Goal: Information Seeking & Learning: Learn about a topic

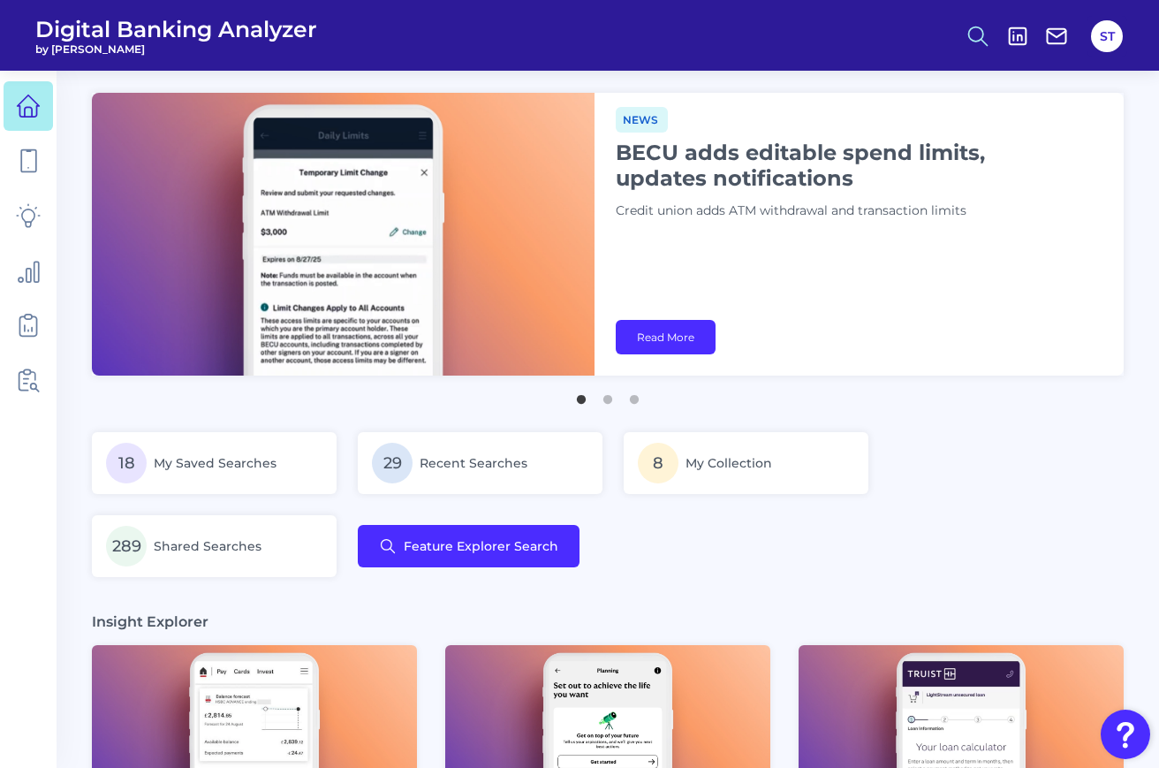
click at [976, 37] on icon at bounding box center [977, 36] width 25 height 25
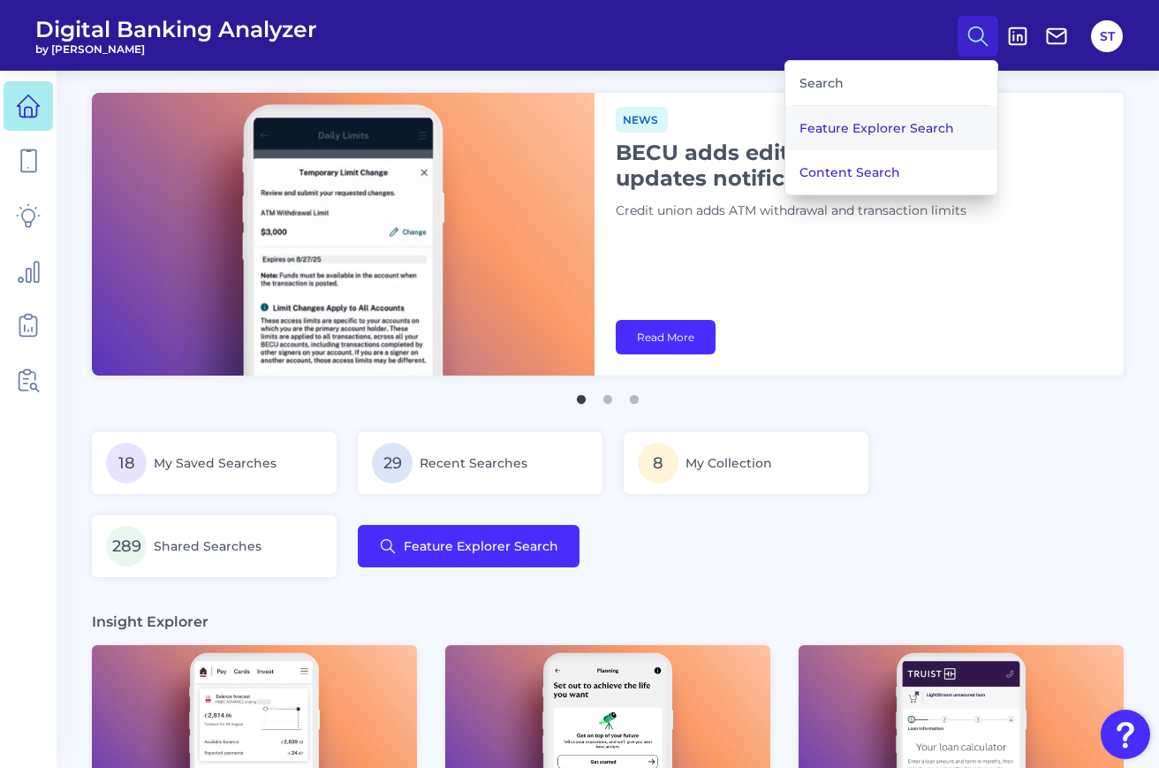
click at [889, 124] on button "Feature Explorer Search" at bounding box center [891, 128] width 212 height 44
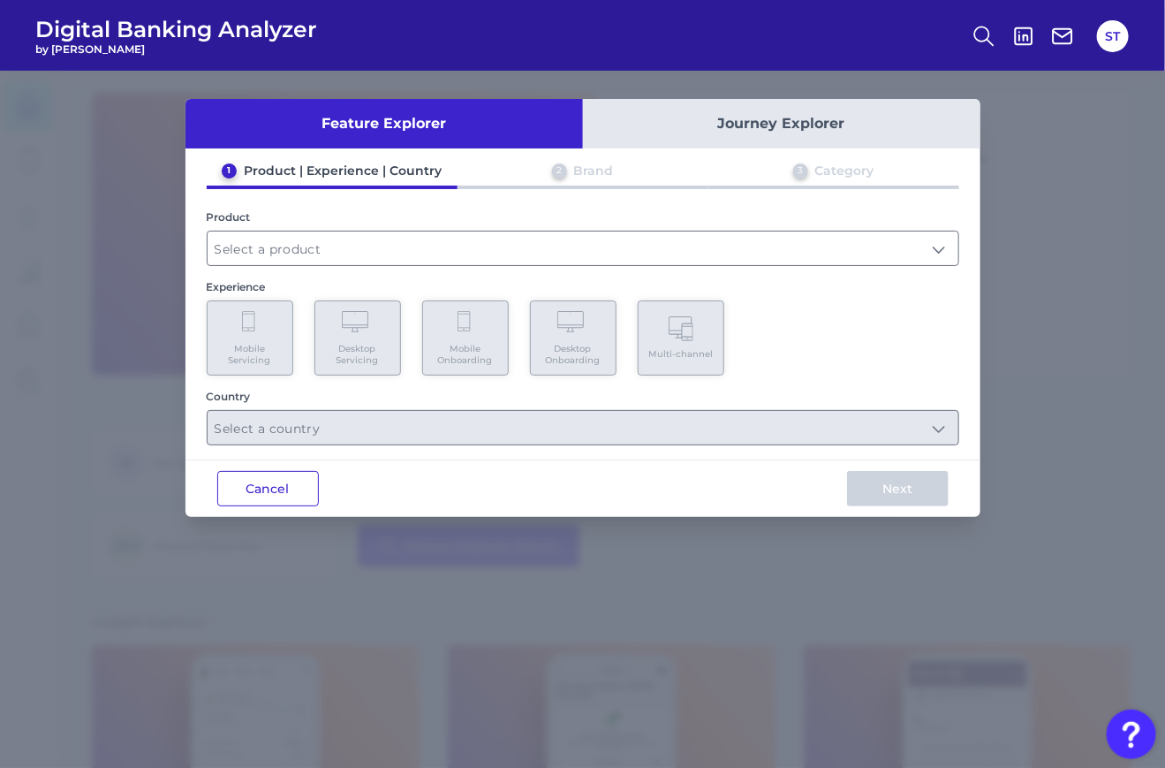
click at [238, 475] on button "Cancel" at bounding box center [268, 488] width 102 height 35
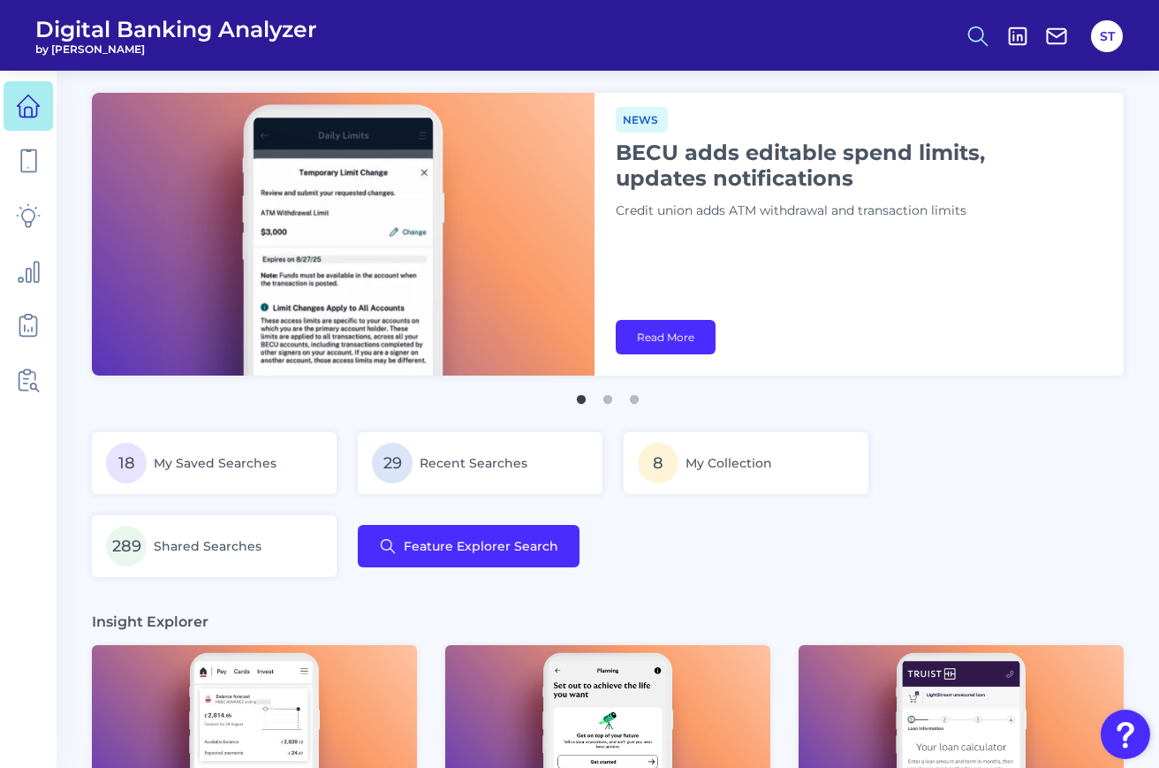
click at [980, 28] on circle at bounding box center [976, 33] width 14 height 14
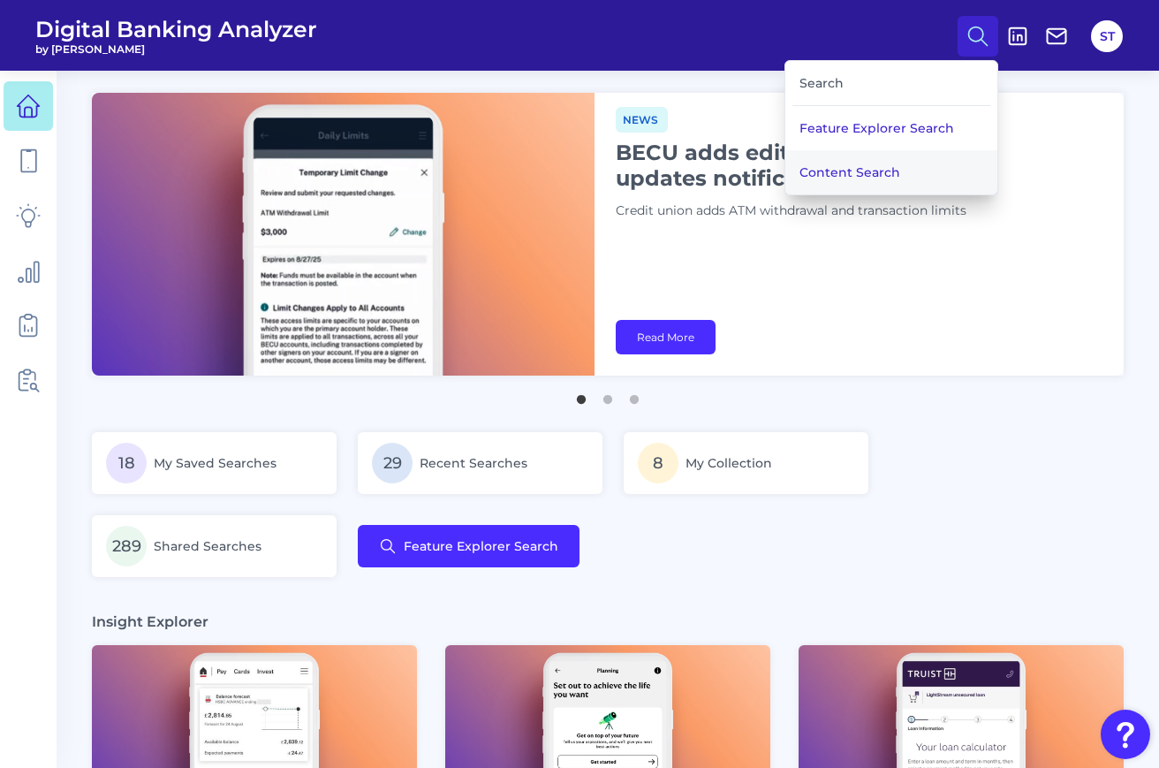
click at [874, 169] on button "Content Search" at bounding box center [891, 172] width 212 height 44
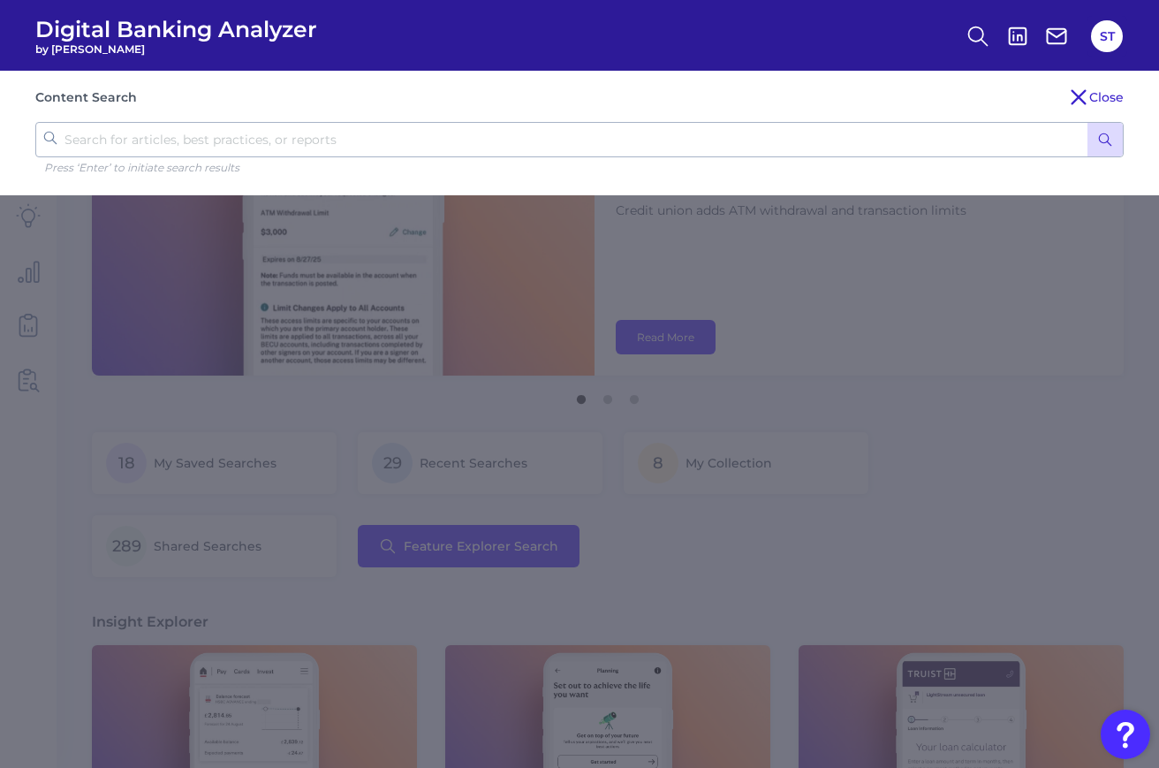
click at [1104, 139] on icon "submit" at bounding box center [1105, 140] width 16 height 16
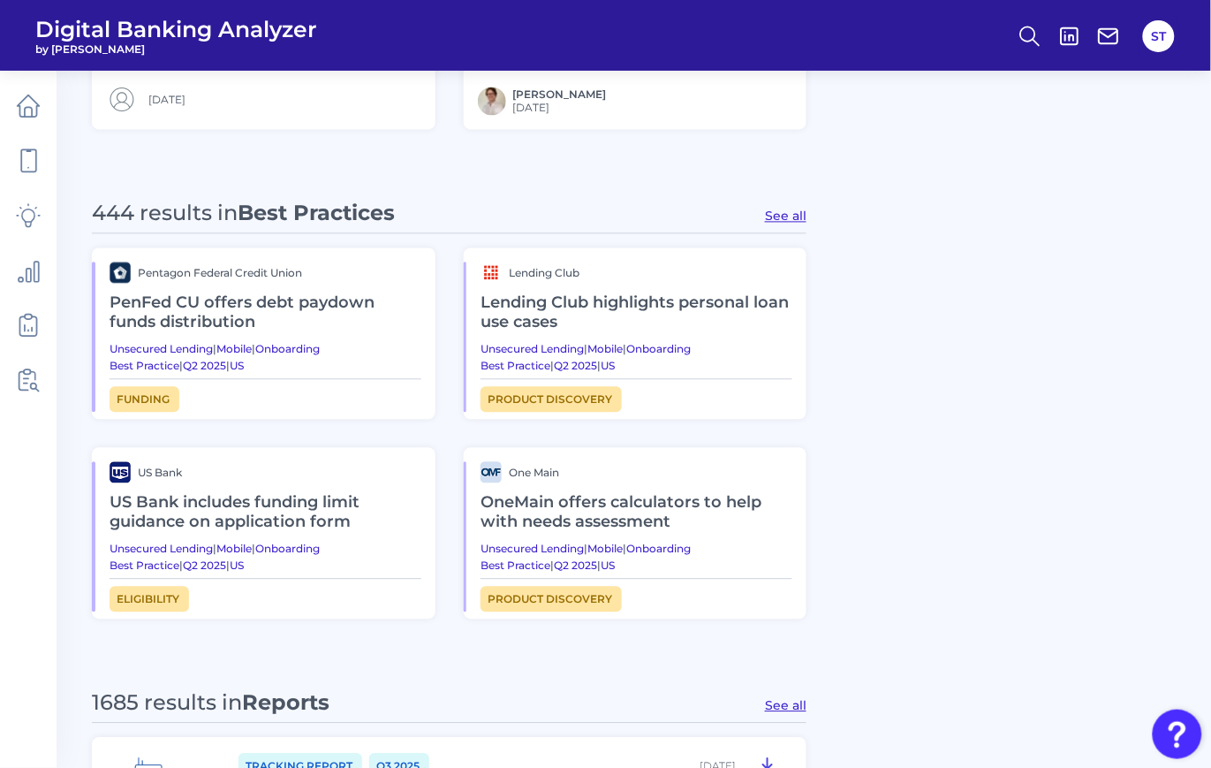
scroll to position [1249, 0]
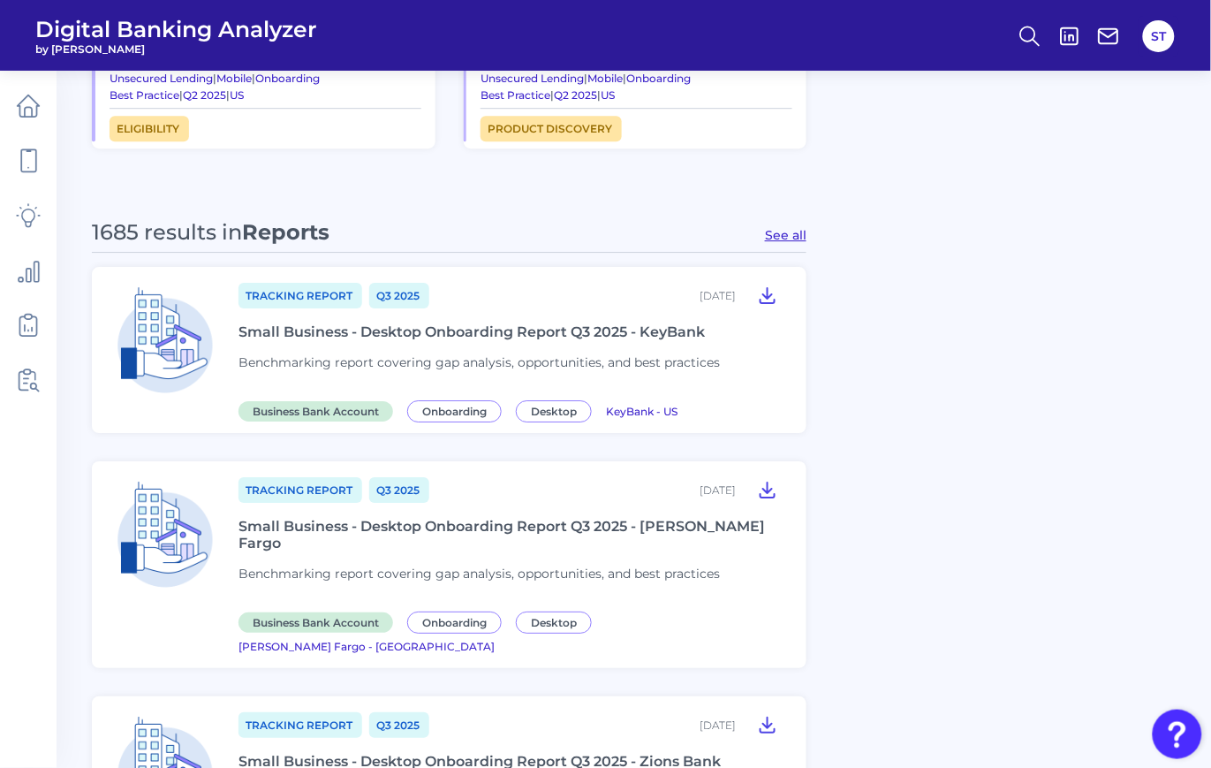
click at [527, 329] on div "Small Business - Desktop Onboarding Report Q3 2025 - KeyBank" at bounding box center [471, 331] width 466 height 17
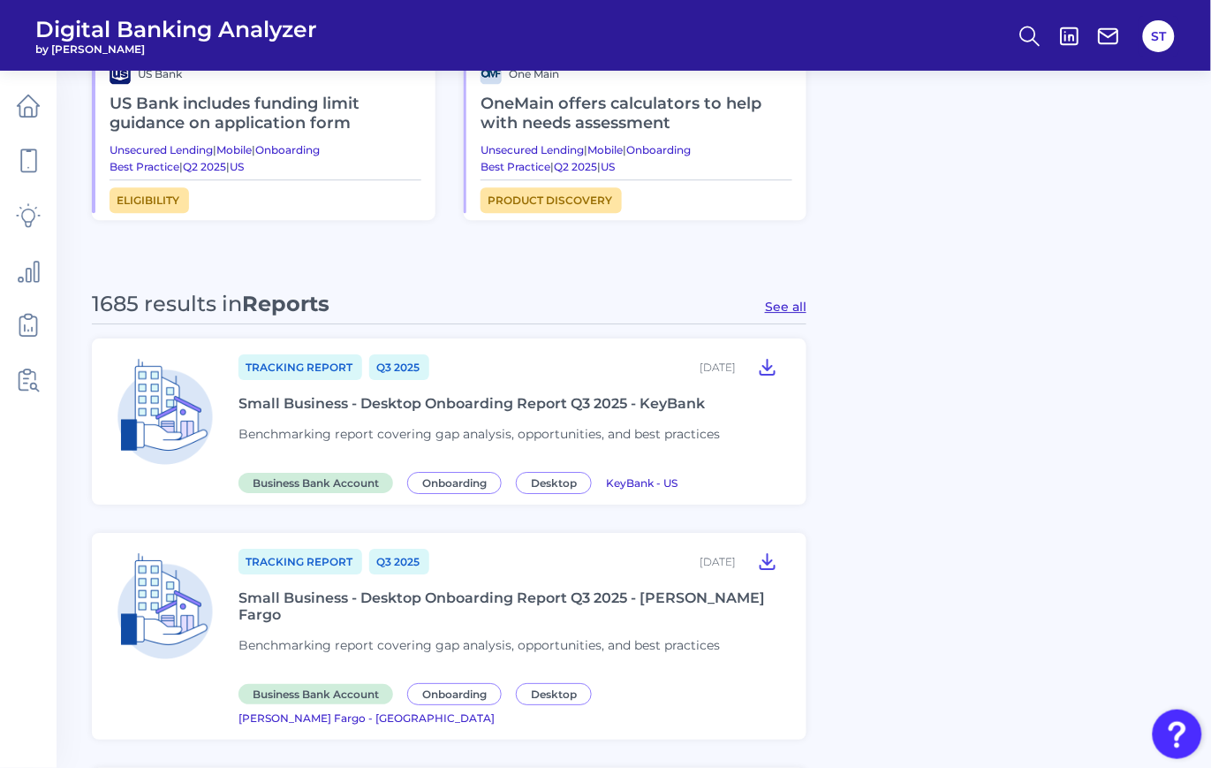
scroll to position [1413, 0]
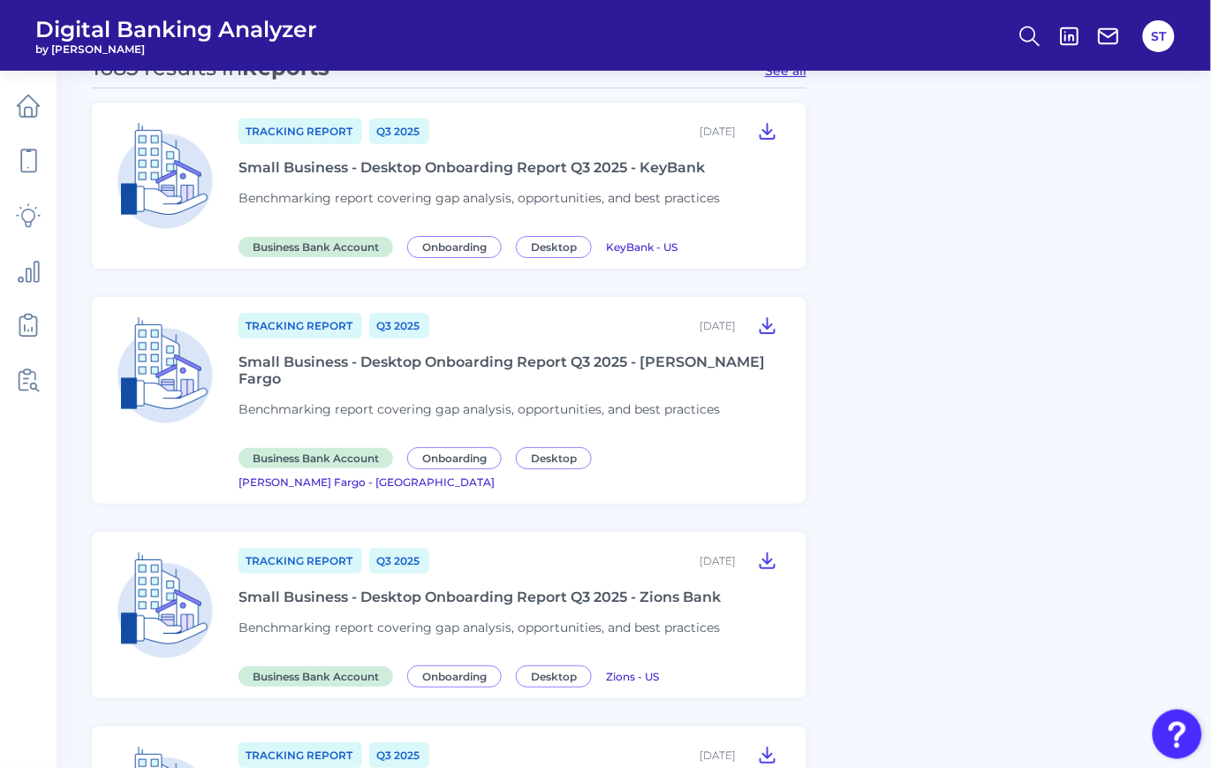
click at [718, 573] on div "Tracking Report Q3 [DATE], 2025 Small Business - Desktop Onboarding Report Q3 2…" at bounding box center [511, 615] width 547 height 138
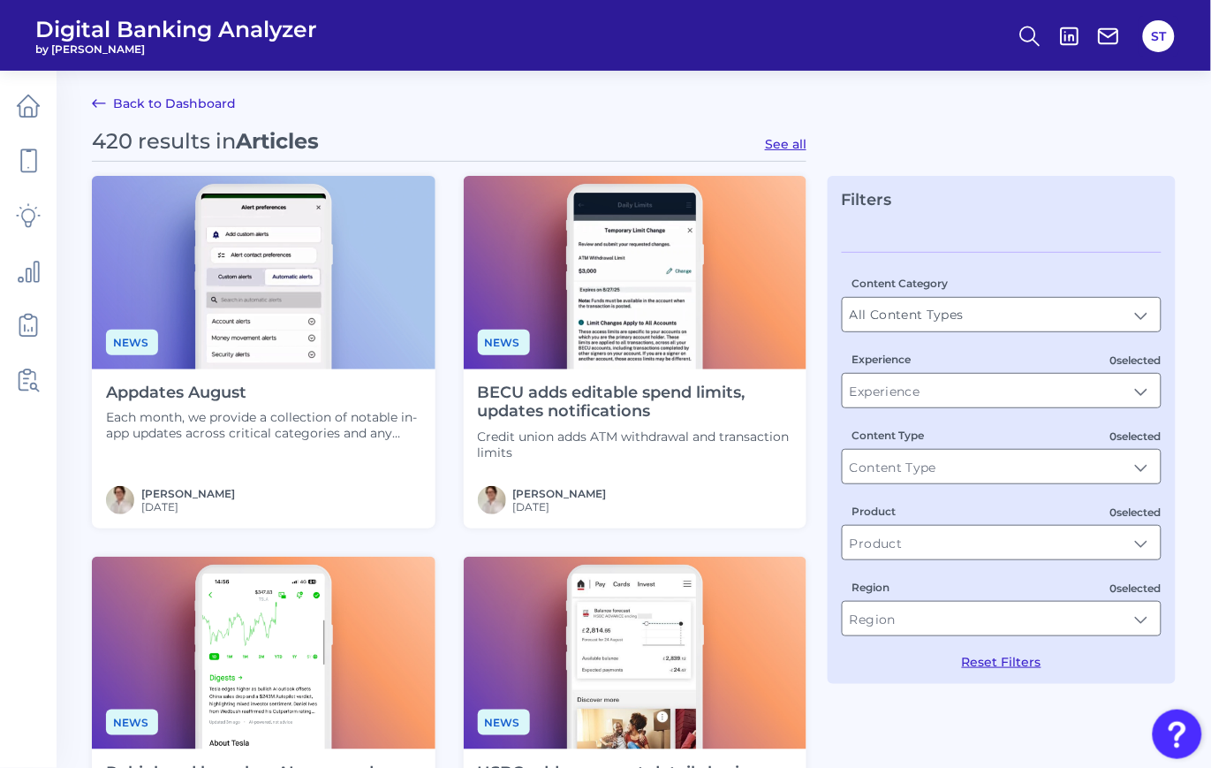
scroll to position [117, 0]
